Goal: Task Accomplishment & Management: Manage account settings

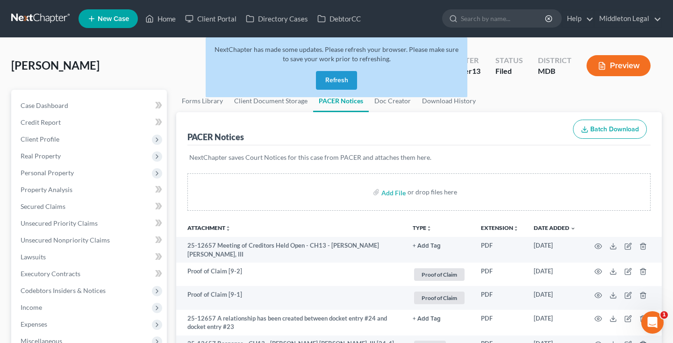
click at [351, 80] on button "Refresh" at bounding box center [336, 80] width 41 height 19
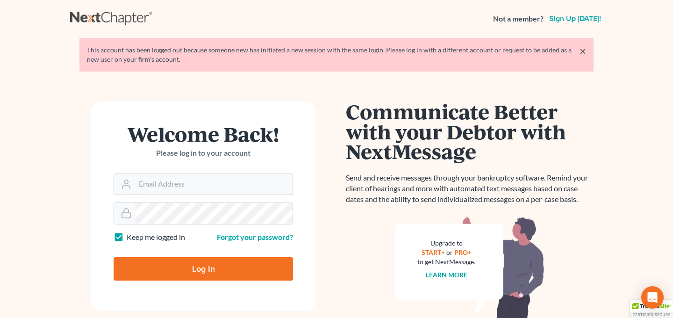
type input "[EMAIL_ADDRESS][DOMAIN_NAME]"
click at [174, 267] on input "Log In" at bounding box center [203, 268] width 179 height 23
type input "Thinking..."
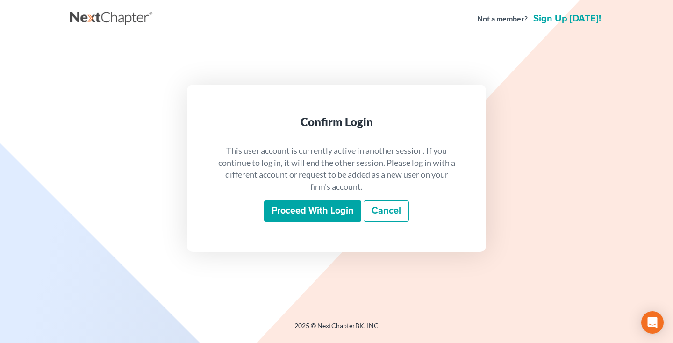
click at [304, 215] on input "Proceed with login" at bounding box center [312, 211] width 97 height 21
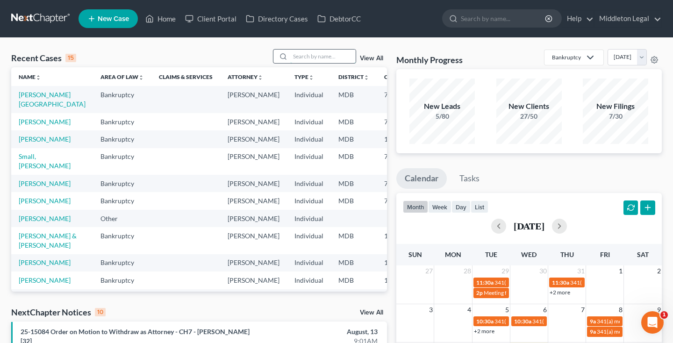
click at [316, 56] on input "search" at bounding box center [322, 57] width 65 height 14
type input "c"
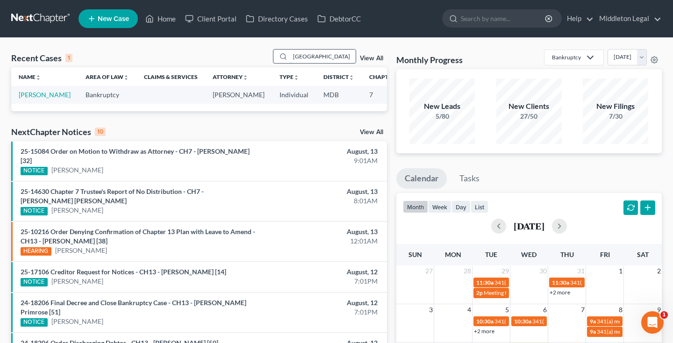
type input "[GEOGRAPHIC_DATA]"
drag, startPoint x: 281, startPoint y: 63, endPoint x: 25, endPoint y: 102, distance: 259.2
click at [25, 99] on link "Cheshire, Deborah" at bounding box center [45, 95] width 52 height 8
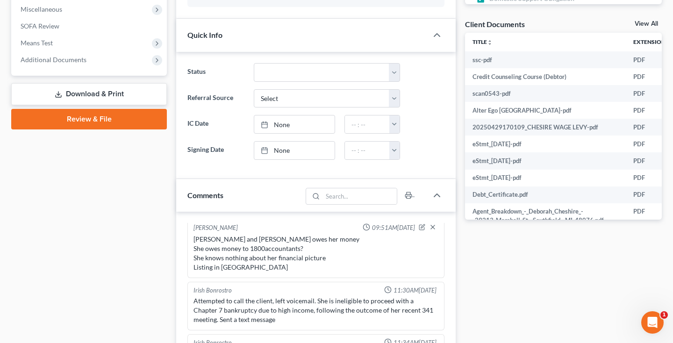
scroll to position [311, 0]
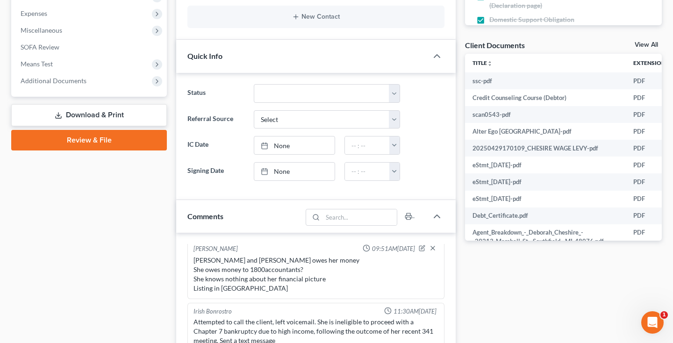
click at [643, 46] on link "View All" at bounding box center [646, 45] width 23 height 7
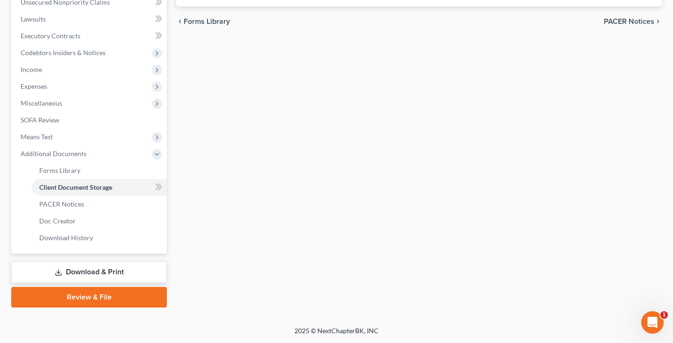
scroll to position [143, 0]
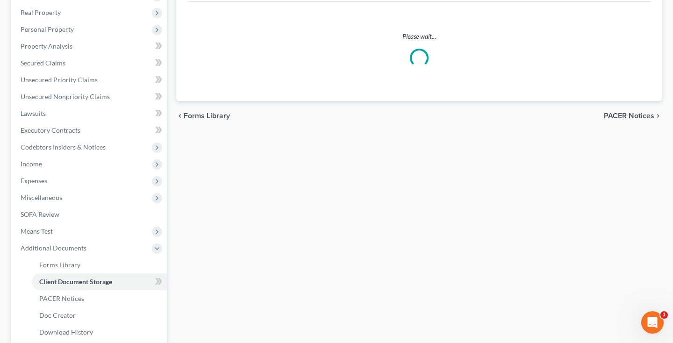
select select "14"
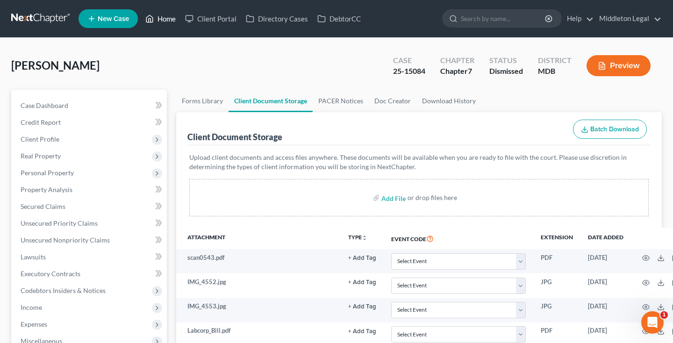
scroll to position [0, 0]
